Goal: Information Seeking & Learning: Learn about a topic

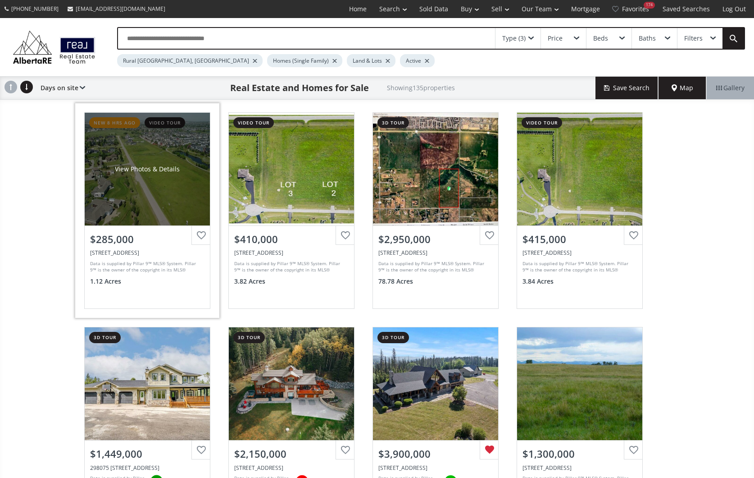
click at [118, 212] on div "View Photos & Details" at bounding box center [147, 169] width 125 height 113
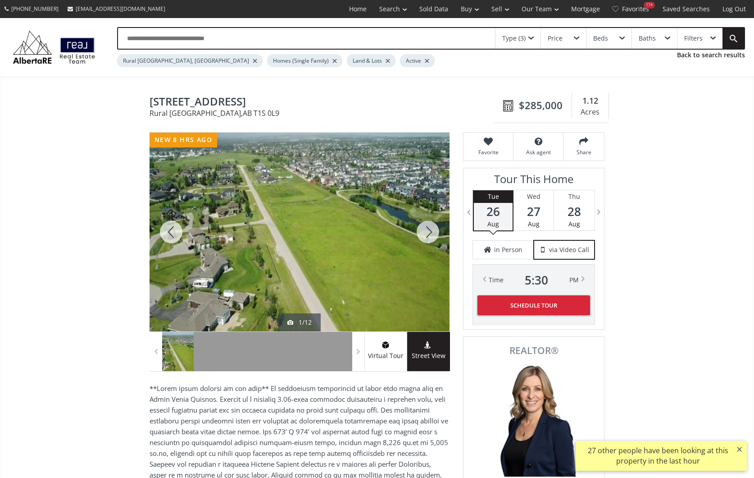
click at [429, 228] on div at bounding box center [427, 231] width 43 height 199
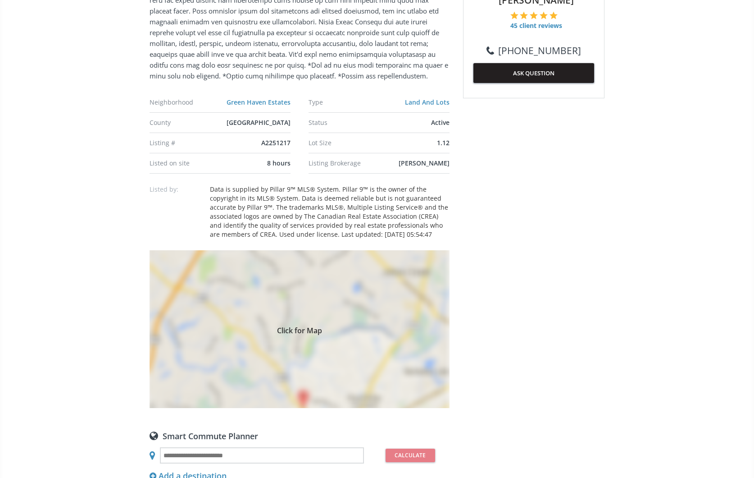
scroll to position [485, 0]
click at [391, 293] on div "Click for Map" at bounding box center [300, 329] width 300 height 158
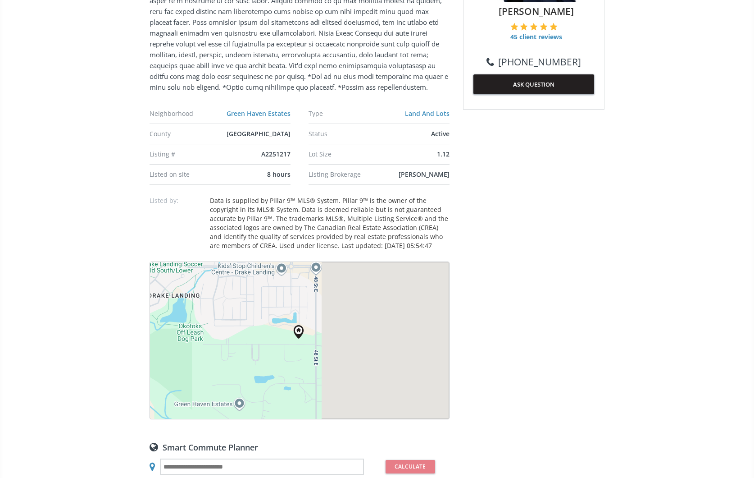
scroll to position [473, 0]
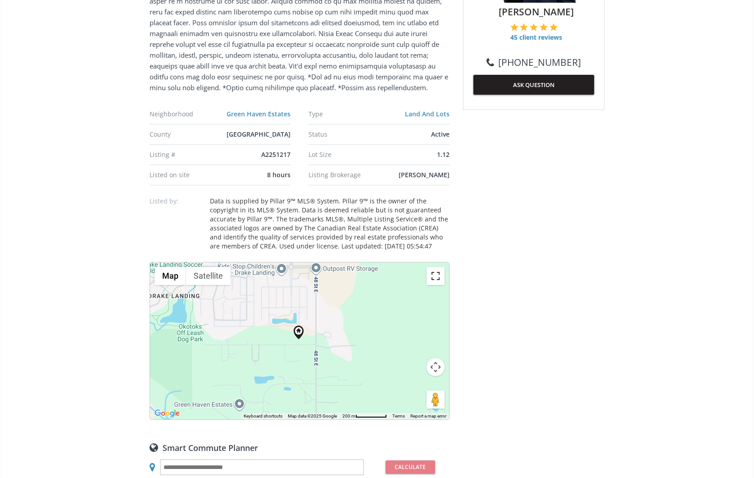
click at [439, 272] on button "Toggle fullscreen view" at bounding box center [436, 276] width 18 height 18
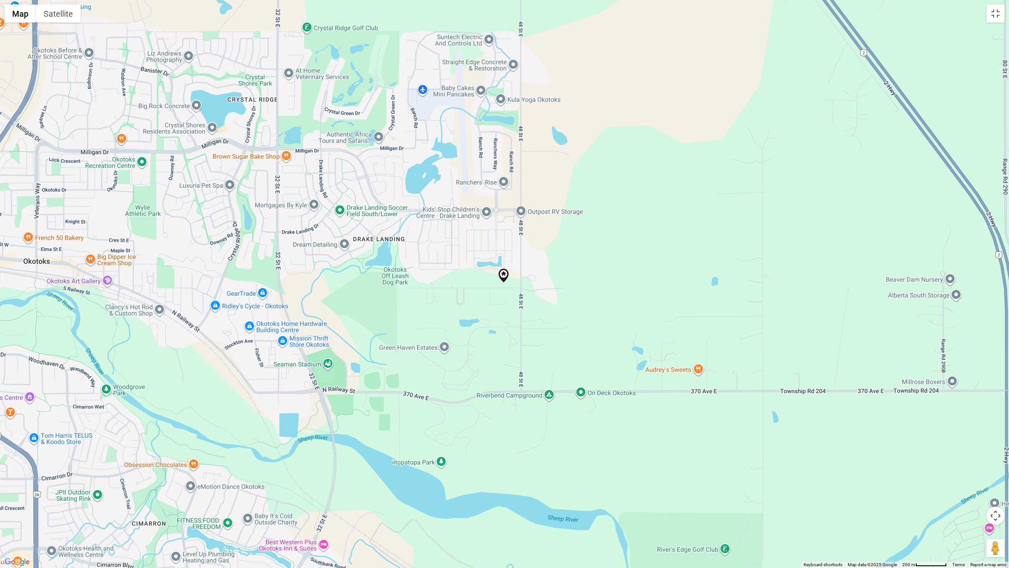
click at [754, 477] on button "Map camera controls" at bounding box center [996, 515] width 18 height 18
click at [754, 477] on button "Zoom in" at bounding box center [973, 493] width 18 height 18
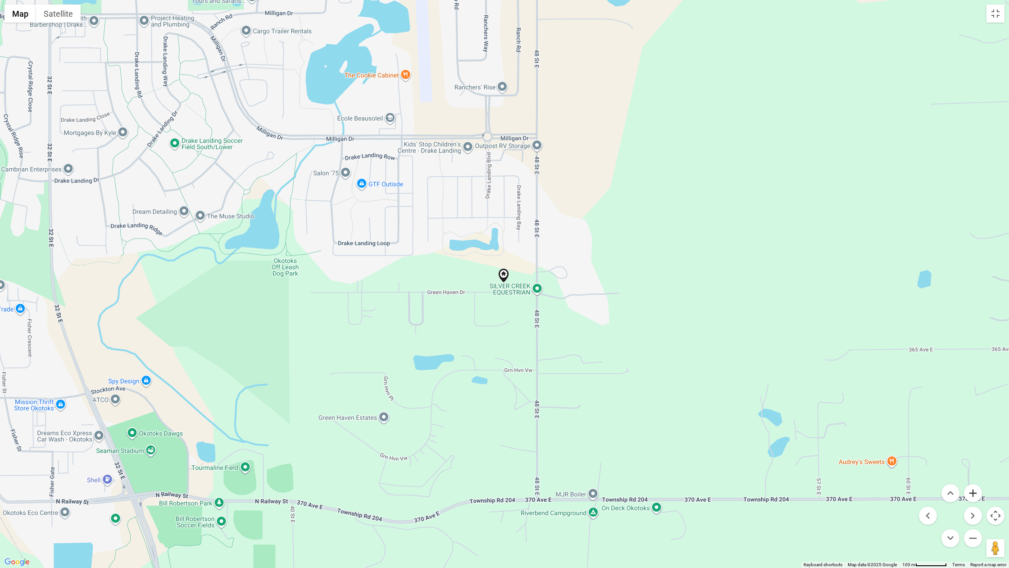
click at [754, 477] on button "Zoom in" at bounding box center [973, 493] width 18 height 18
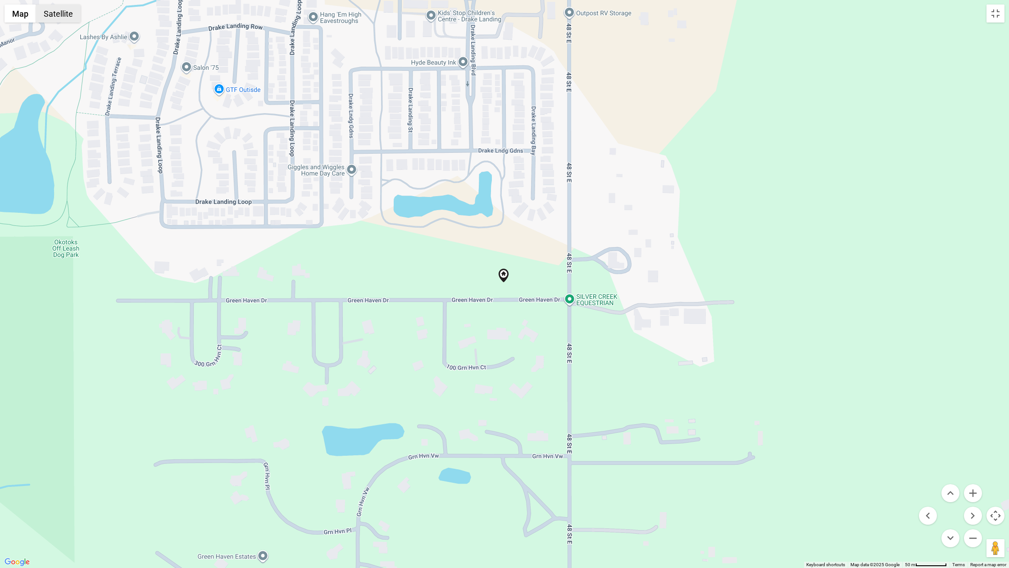
click at [63, 14] on button "Satellite" at bounding box center [58, 14] width 45 height 18
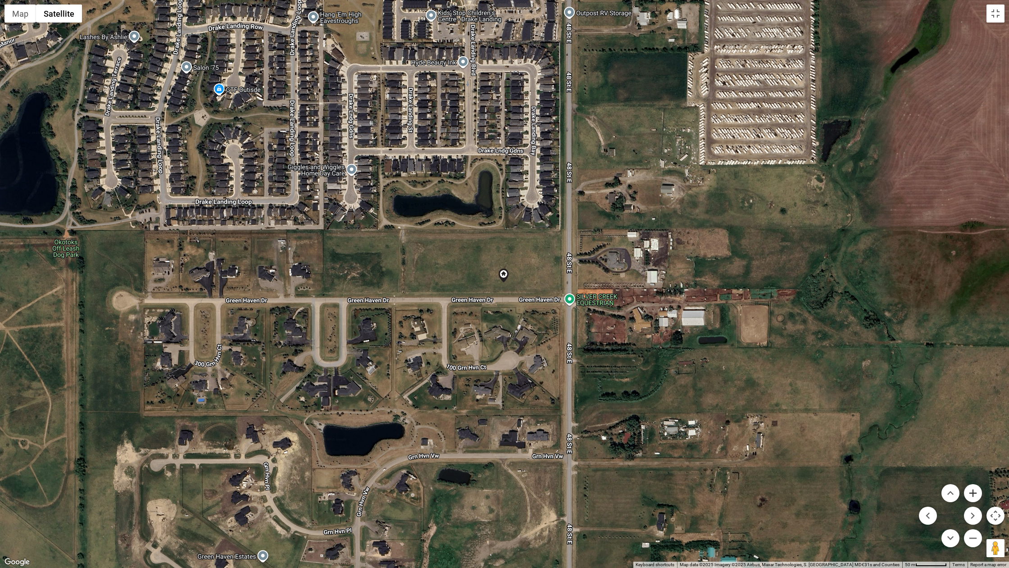
click at [754, 477] on button "Zoom in" at bounding box center [973, 493] width 18 height 18
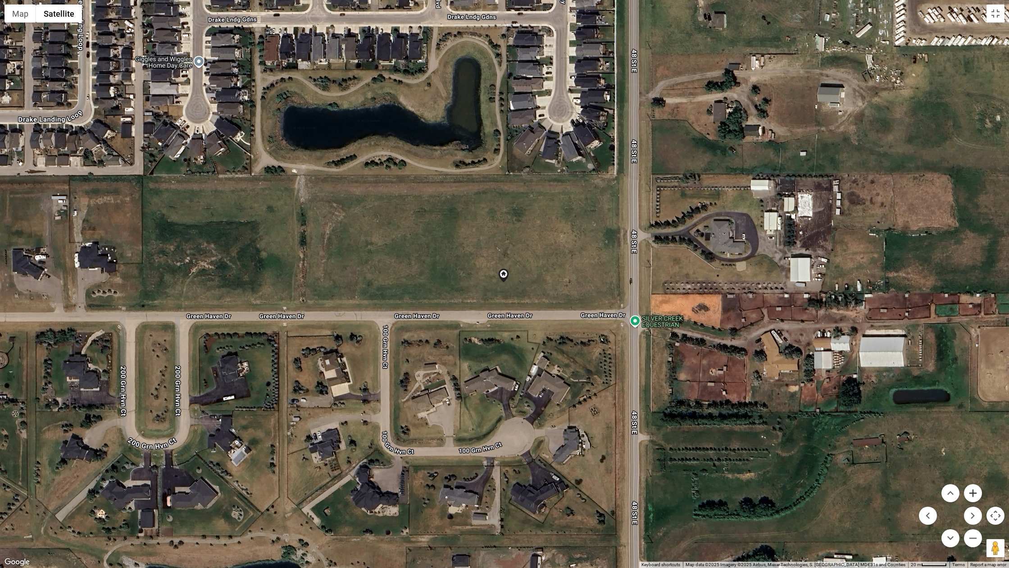
click at [754, 477] on button "Zoom in" at bounding box center [973, 493] width 18 height 18
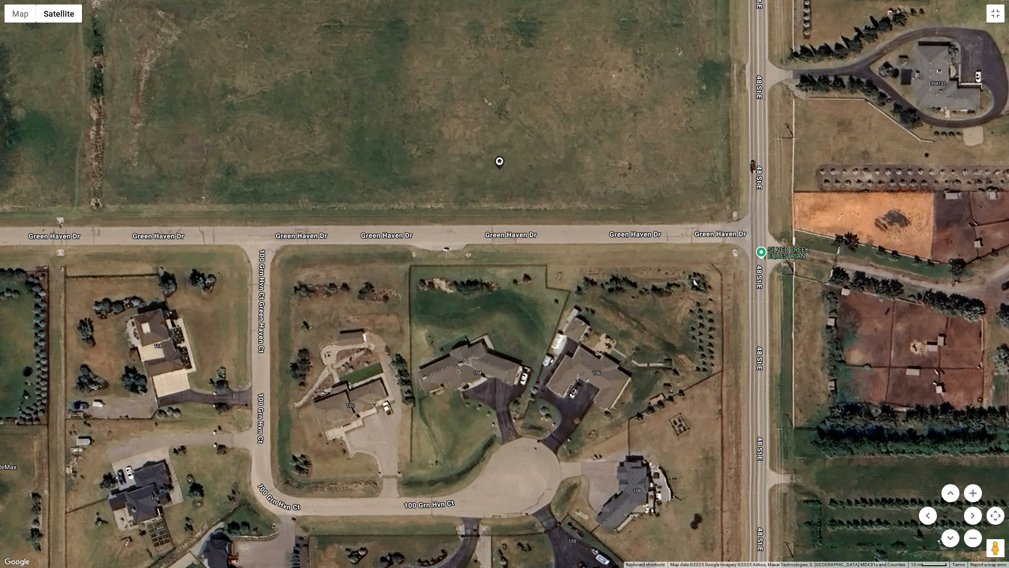
drag, startPoint x: 708, startPoint y: 505, endPoint x: 704, endPoint y: 392, distance: 113.6
click at [704, 392] on div at bounding box center [504, 284] width 1009 height 568
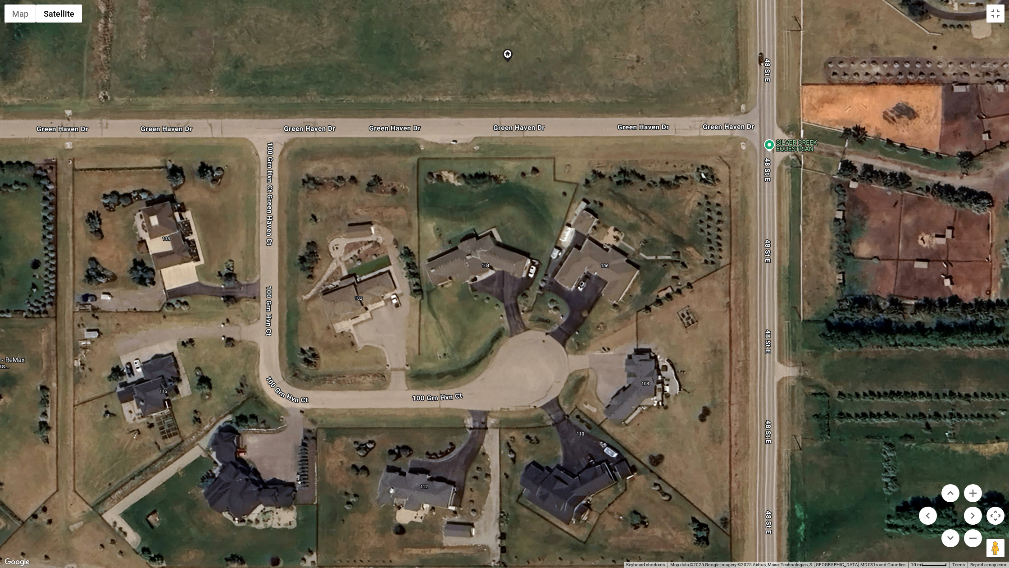
drag, startPoint x: 714, startPoint y: 521, endPoint x: 722, endPoint y: 414, distance: 107.5
click at [722, 414] on div at bounding box center [504, 284] width 1009 height 568
click at [754, 477] on button "Zoom out" at bounding box center [973, 538] width 18 height 18
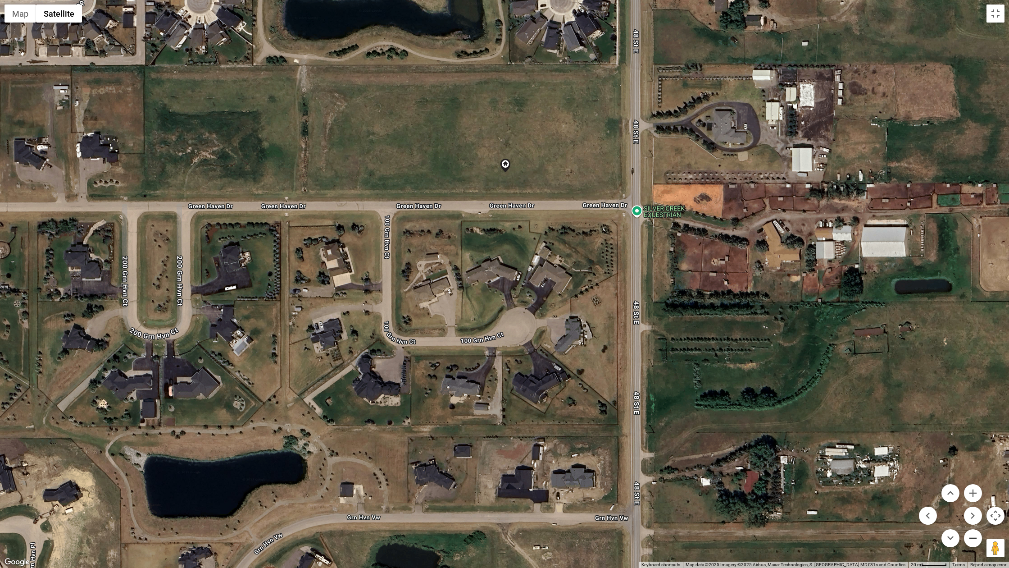
click at [754, 477] on button "Zoom out" at bounding box center [973, 538] width 18 height 18
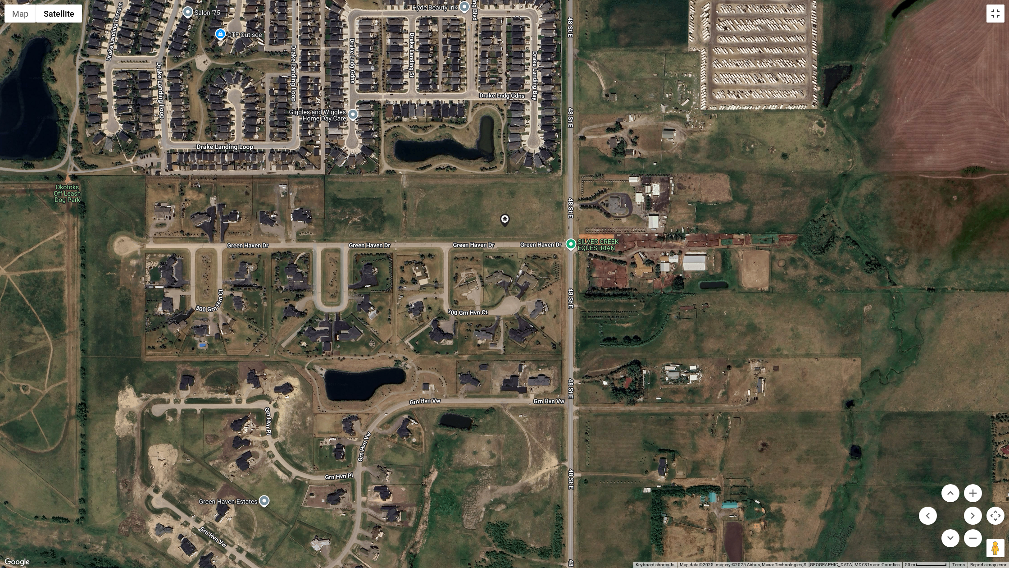
click at [754, 13] on button "Toggle fullscreen view" at bounding box center [996, 14] width 18 height 18
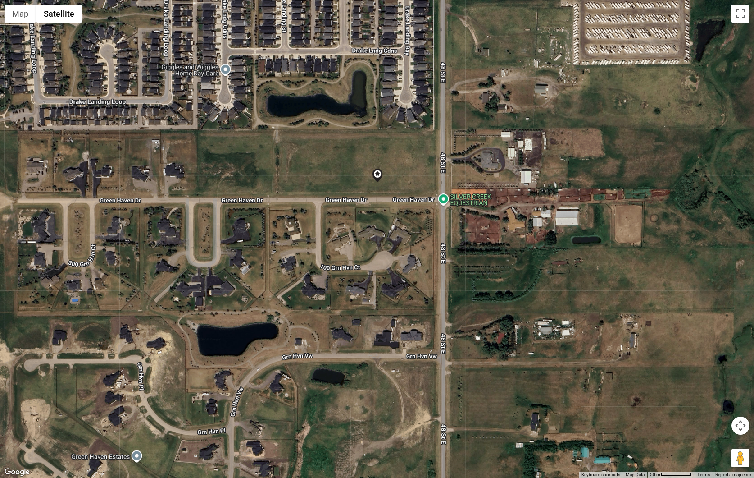
scroll to position [0, 0]
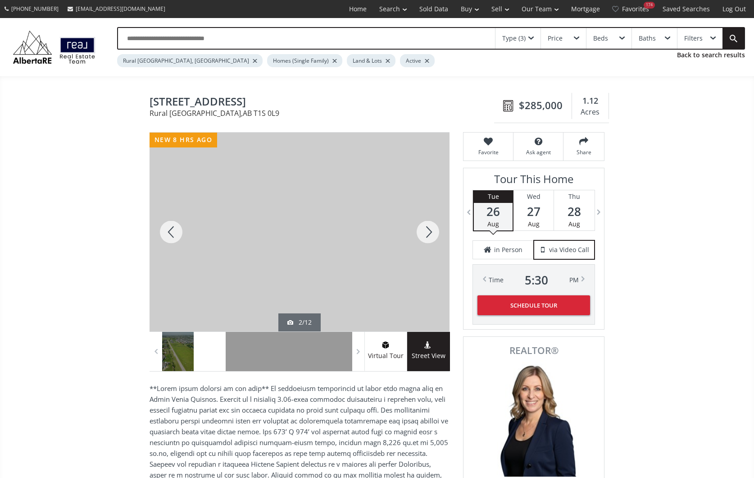
click at [428, 230] on div at bounding box center [427, 231] width 43 height 199
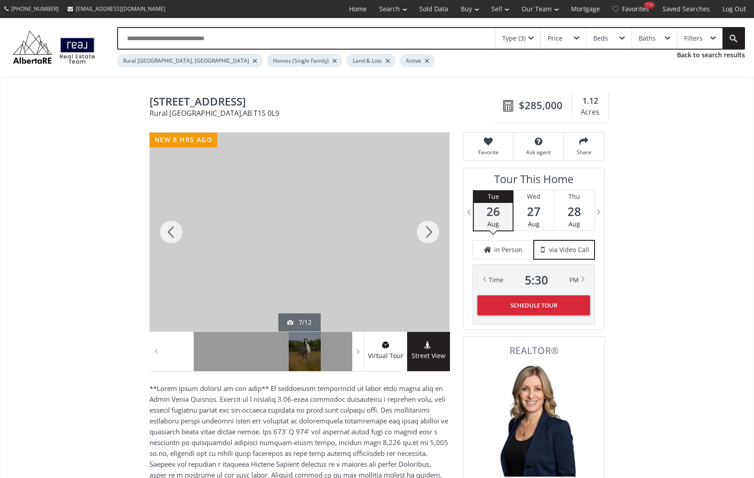
click at [428, 230] on div at bounding box center [427, 231] width 43 height 199
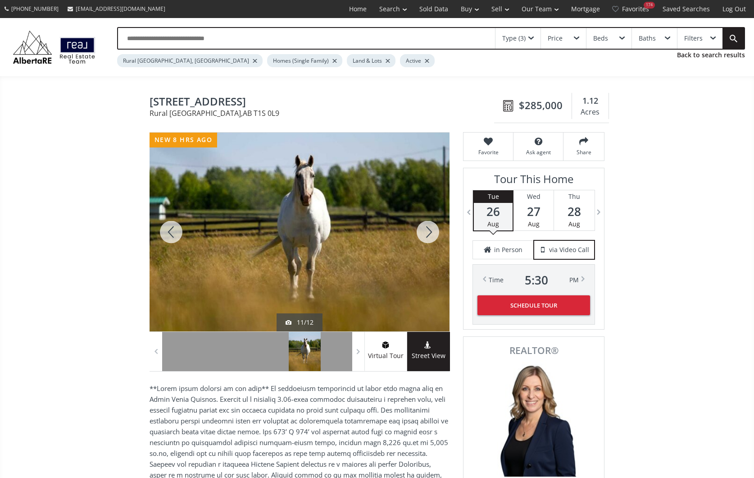
click at [428, 230] on div at bounding box center [427, 231] width 43 height 199
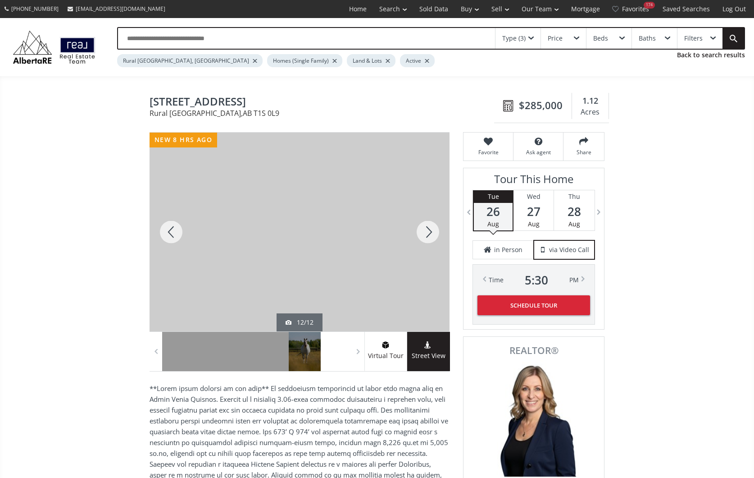
click at [428, 230] on div at bounding box center [427, 231] width 43 height 199
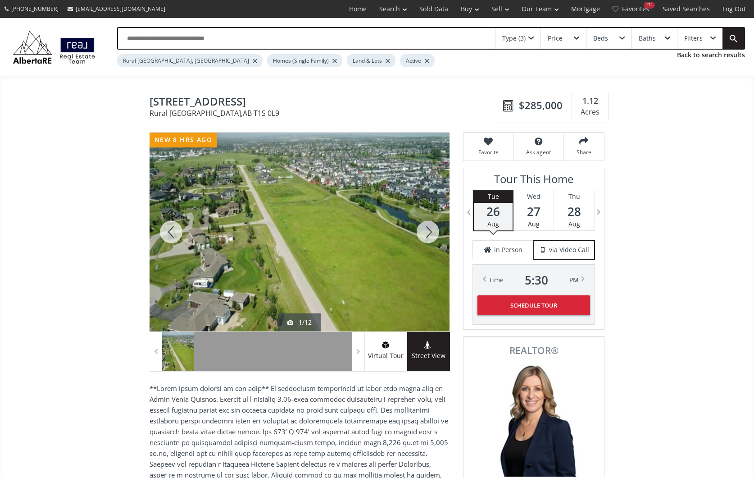
click at [428, 230] on div at bounding box center [427, 231] width 43 height 199
